Goal: Information Seeking & Learning: Learn about a topic

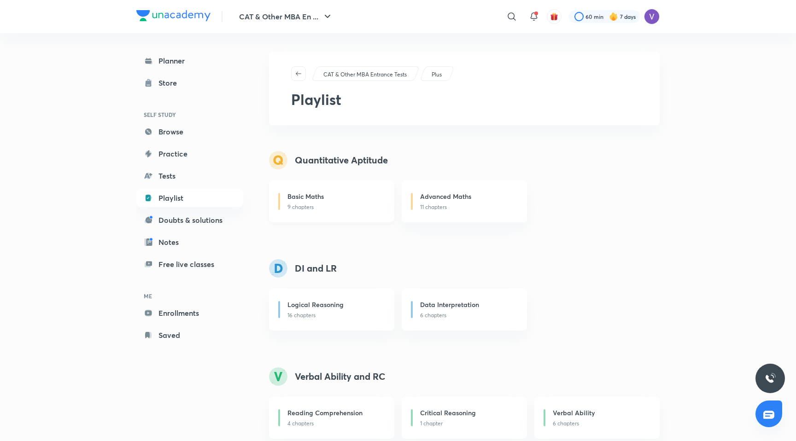
click at [324, 201] on div "Basic Maths" at bounding box center [336, 198] width 96 height 12
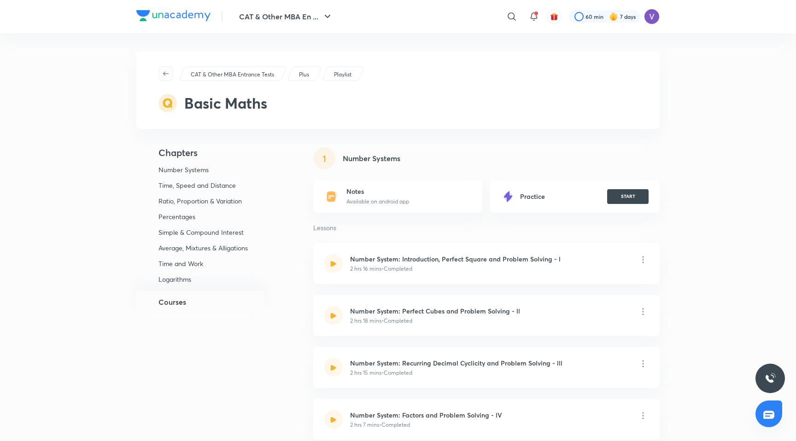
click at [162, 70] on button "button" at bounding box center [166, 73] width 15 height 15
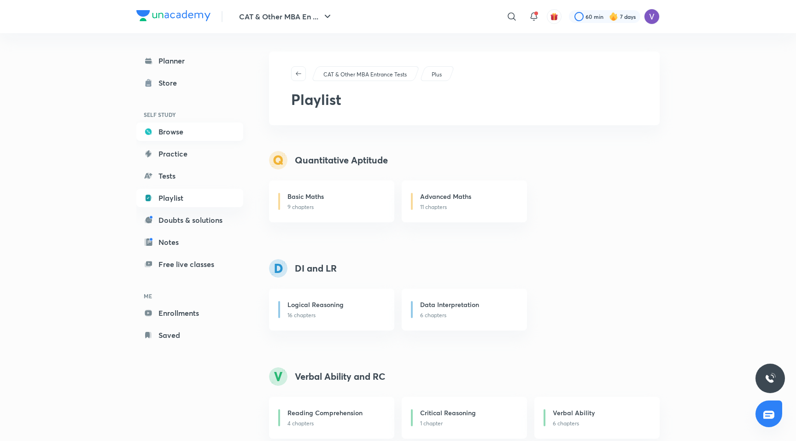
click at [179, 135] on link "Browse" at bounding box center [189, 132] width 107 height 18
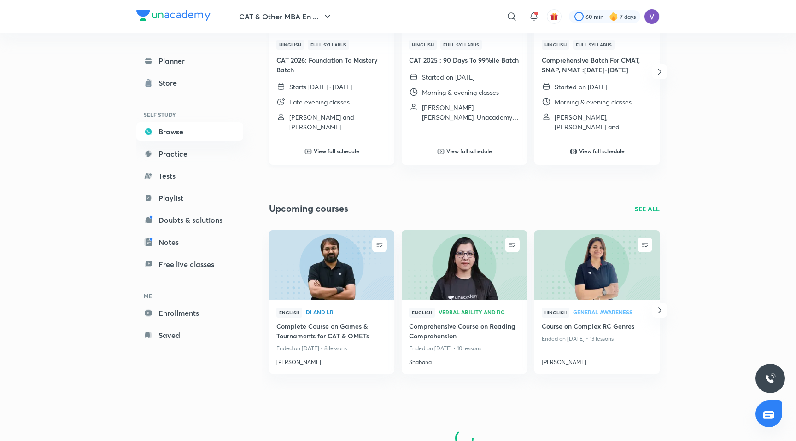
scroll to position [455, 0]
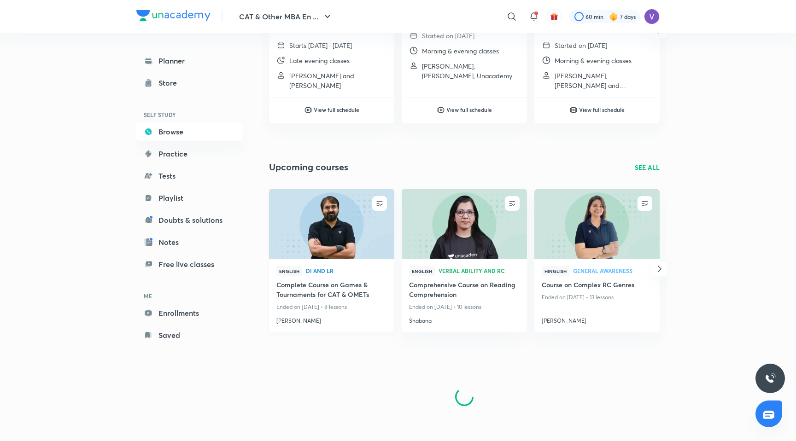
click at [350, 238] on img at bounding box center [332, 223] width 128 height 71
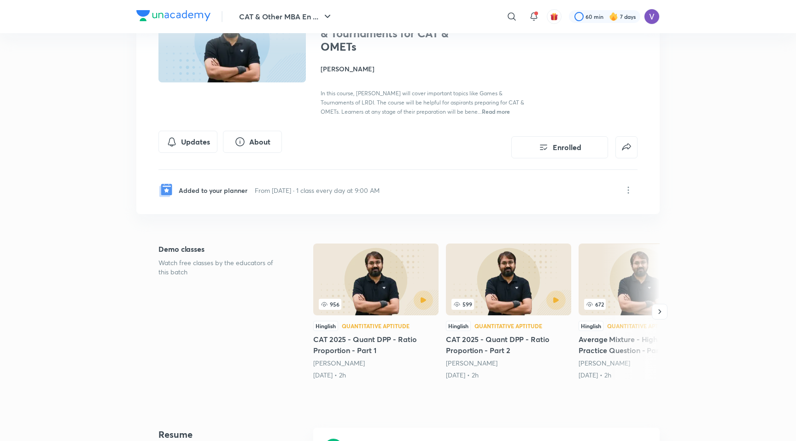
scroll to position [126, 0]
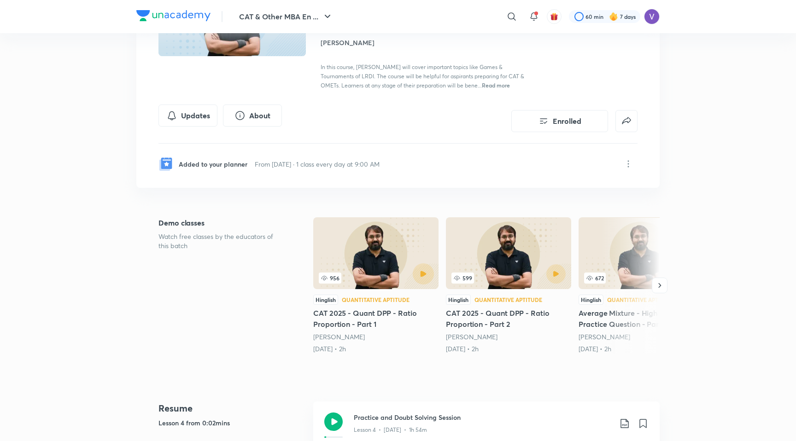
click at [425, 270] on button "button" at bounding box center [423, 274] width 21 height 21
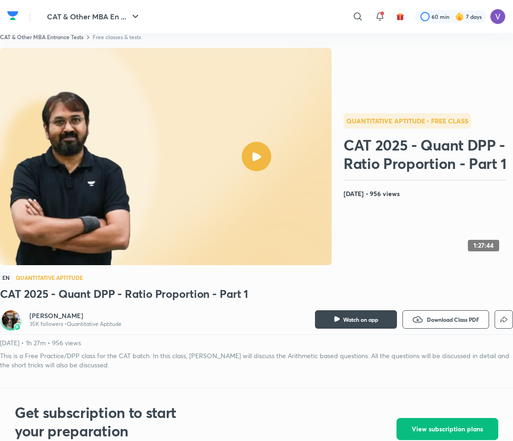
click at [259, 154] on icon at bounding box center [257, 157] width 9 height 9
click at [251, 152] on div at bounding box center [256, 156] width 29 height 29
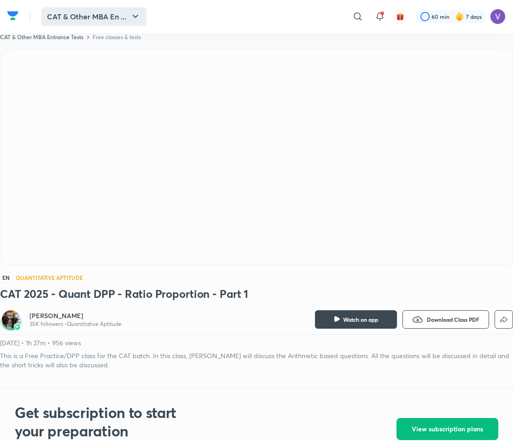
click at [107, 20] on button "CAT & Other MBA En ..." at bounding box center [93, 16] width 105 height 18
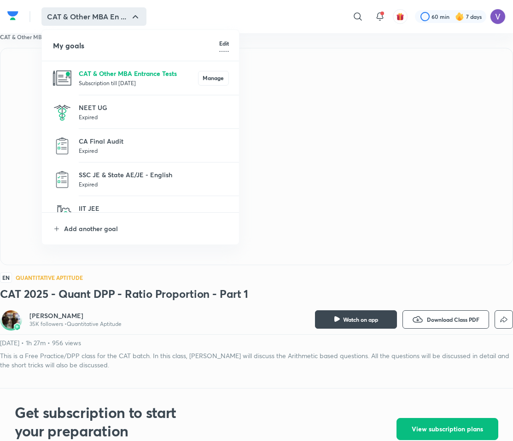
click at [123, 74] on p "CAT & Other MBA Entrance Tests" at bounding box center [138, 74] width 119 height 10
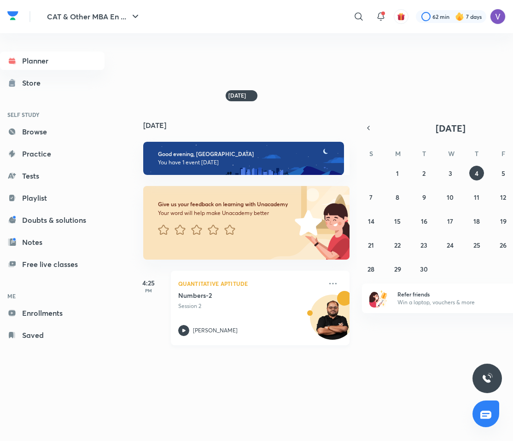
click at [183, 327] on icon at bounding box center [183, 330] width 11 height 11
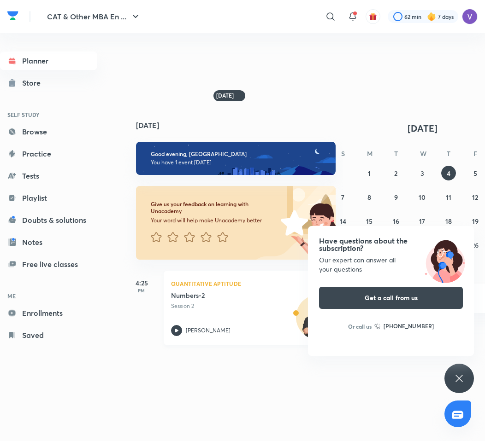
click at [179, 329] on icon at bounding box center [176, 330] width 11 height 11
click at [469, 171] on button "5" at bounding box center [475, 173] width 15 height 15
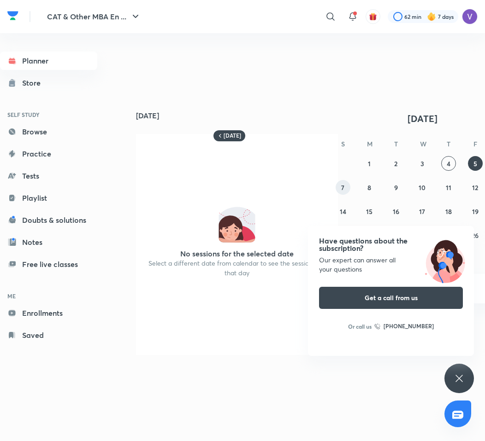
click at [337, 188] on button "7" at bounding box center [342, 187] width 15 height 15
click at [373, 188] on button "8" at bounding box center [369, 187] width 15 height 15
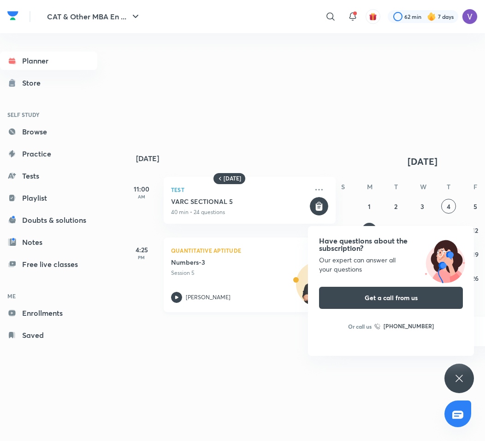
click at [177, 300] on icon at bounding box center [176, 297] width 11 height 11
click at [459, 372] on div "Have questions about the subscription? Our expert can answer all your questions…" at bounding box center [458, 378] width 29 height 29
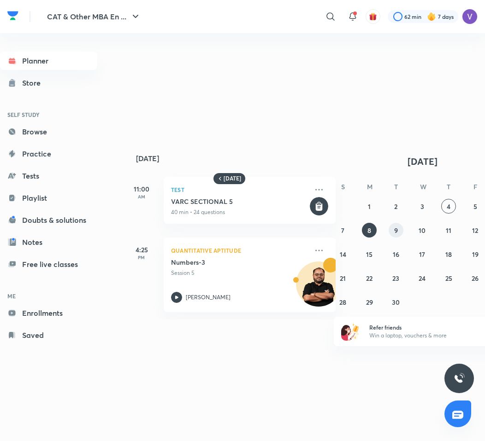
click at [390, 227] on button "9" at bounding box center [395, 230] width 15 height 15
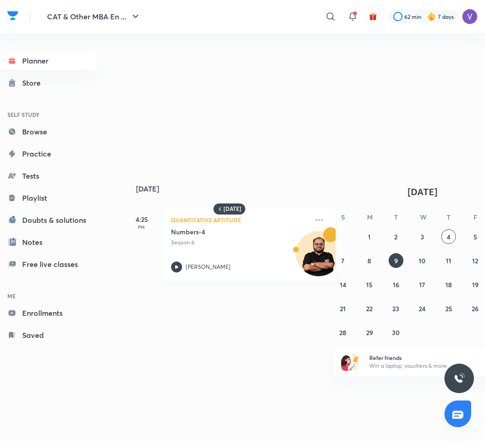
click at [177, 267] on icon at bounding box center [176, 266] width 3 height 3
click at [365, 236] on button "1" at bounding box center [369, 237] width 15 height 15
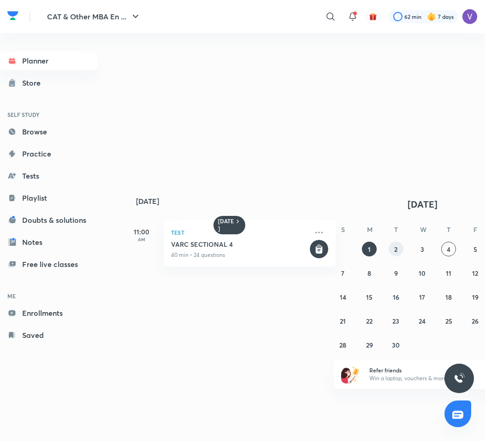
click at [395, 252] on abbr "2" at bounding box center [395, 249] width 3 height 9
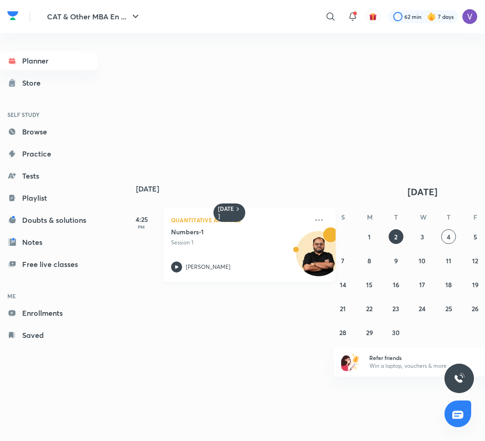
click at [180, 266] on icon at bounding box center [176, 267] width 11 height 11
